Goal: Task Accomplishment & Management: Use online tool/utility

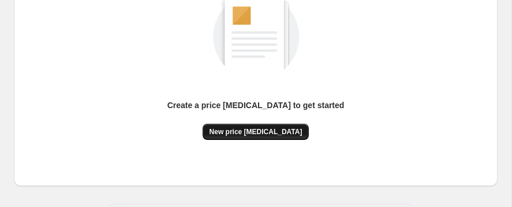
scroll to position [99, 0]
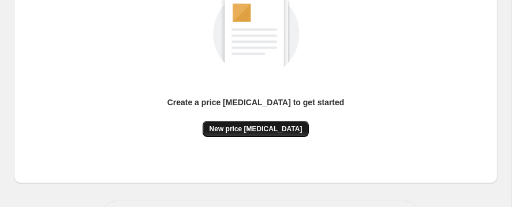
click at [264, 133] on span "New price [MEDICAL_DATA]" at bounding box center [256, 128] width 93 height 9
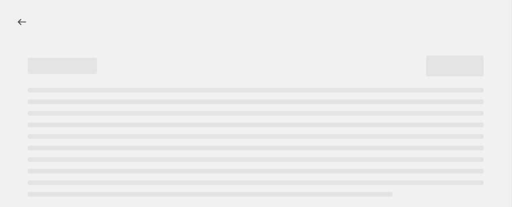
select select "percentage"
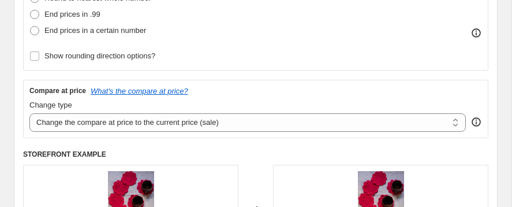
scroll to position [344, 0]
click at [151, 22] on div "End prices in .99" at bounding box center [90, 14] width 122 height 16
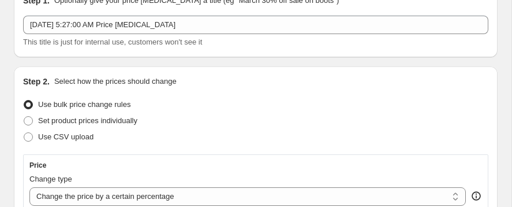
scroll to position [0, 0]
